Goal: Task Accomplishment & Management: Manage account settings

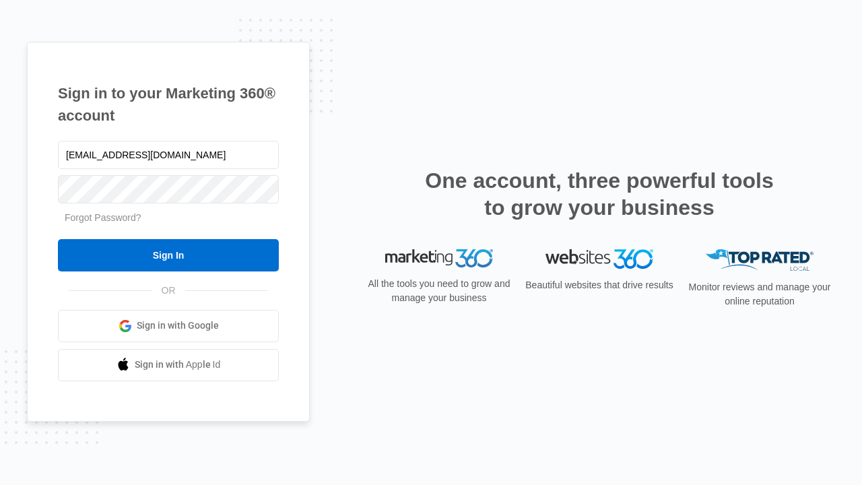
type input "[EMAIL_ADDRESS][DOMAIN_NAME]"
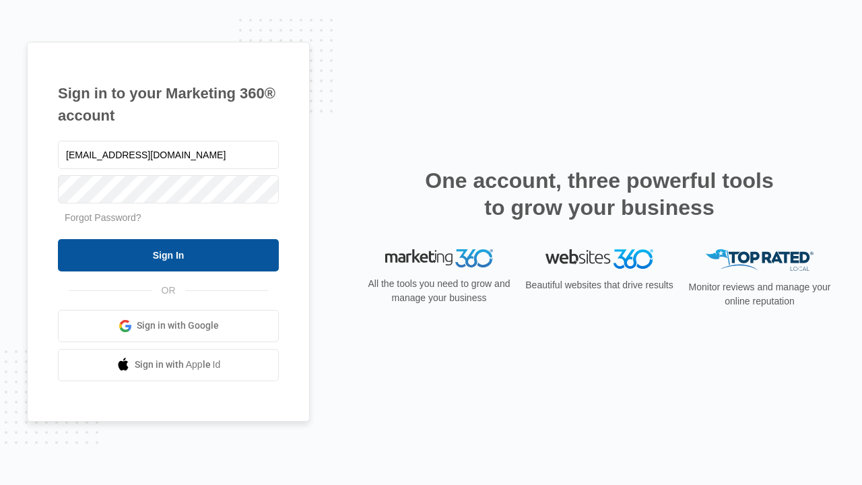
click at [168, 254] on input "Sign In" at bounding box center [168, 255] width 221 height 32
